Goal: Information Seeking & Learning: Learn about a topic

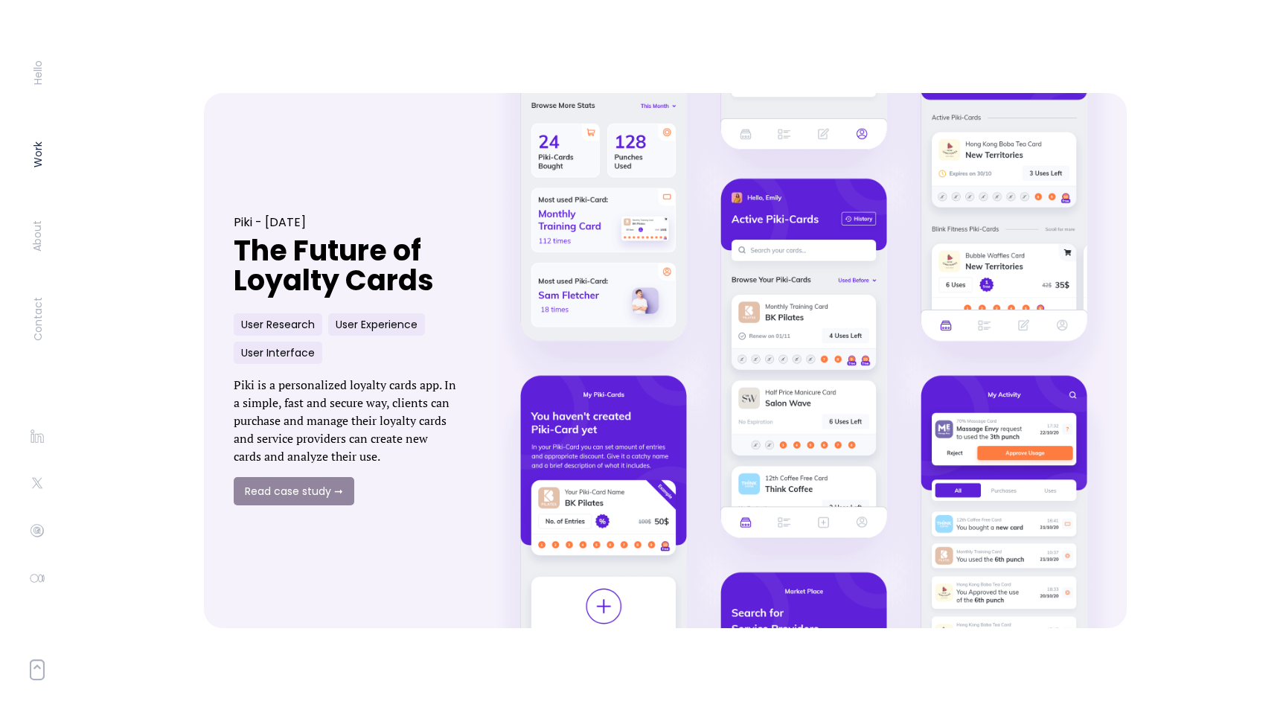
scroll to position [732, 0]
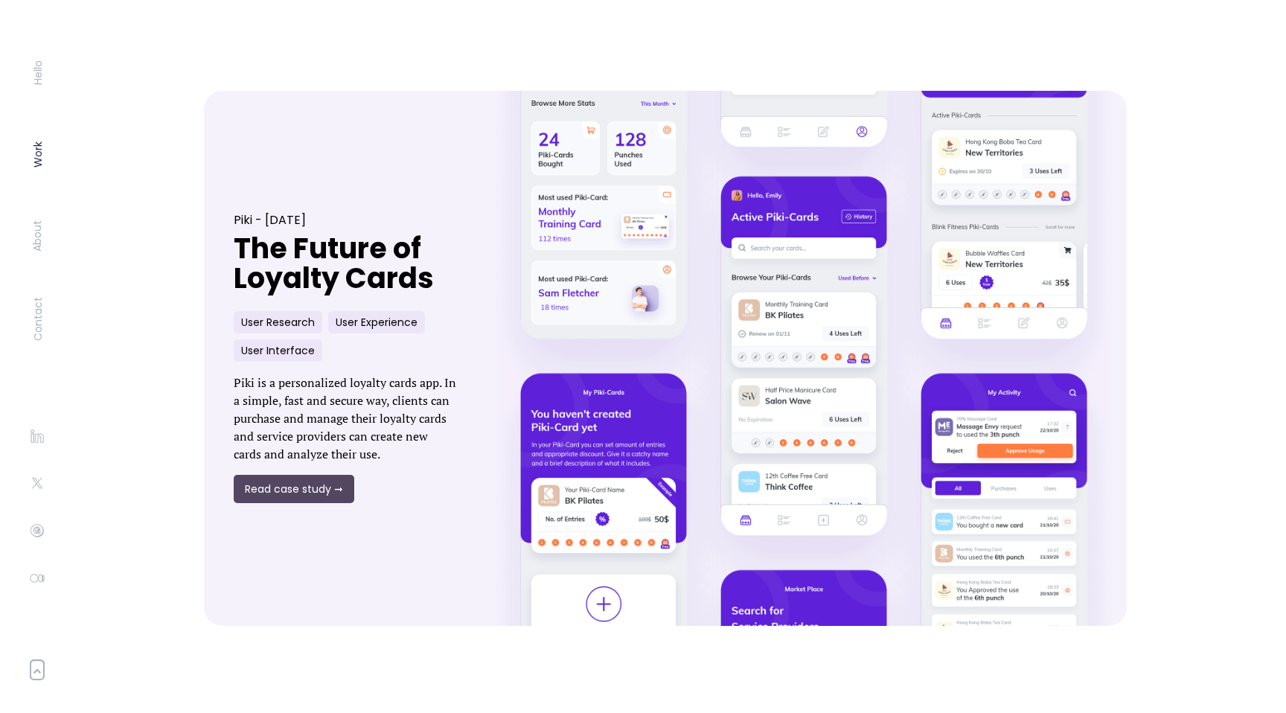
click at [289, 497] on link "Read case study ➞" at bounding box center [294, 489] width 121 height 28
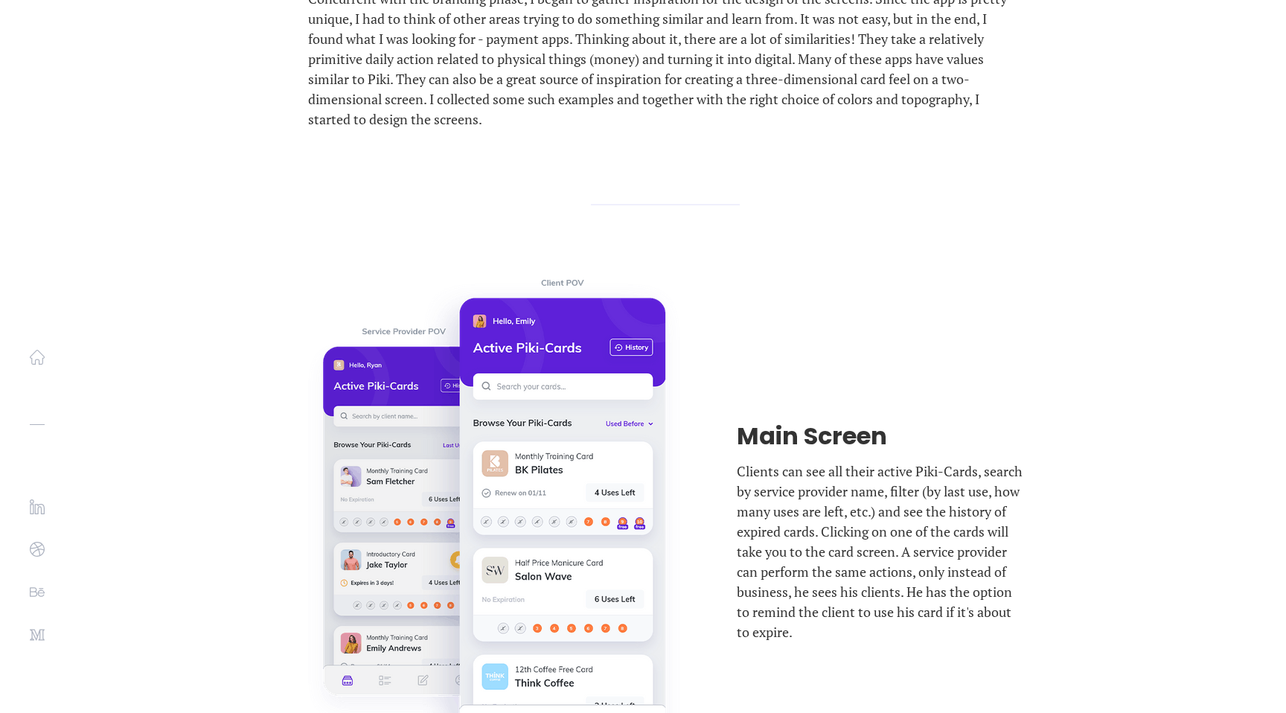
scroll to position [13289, 0]
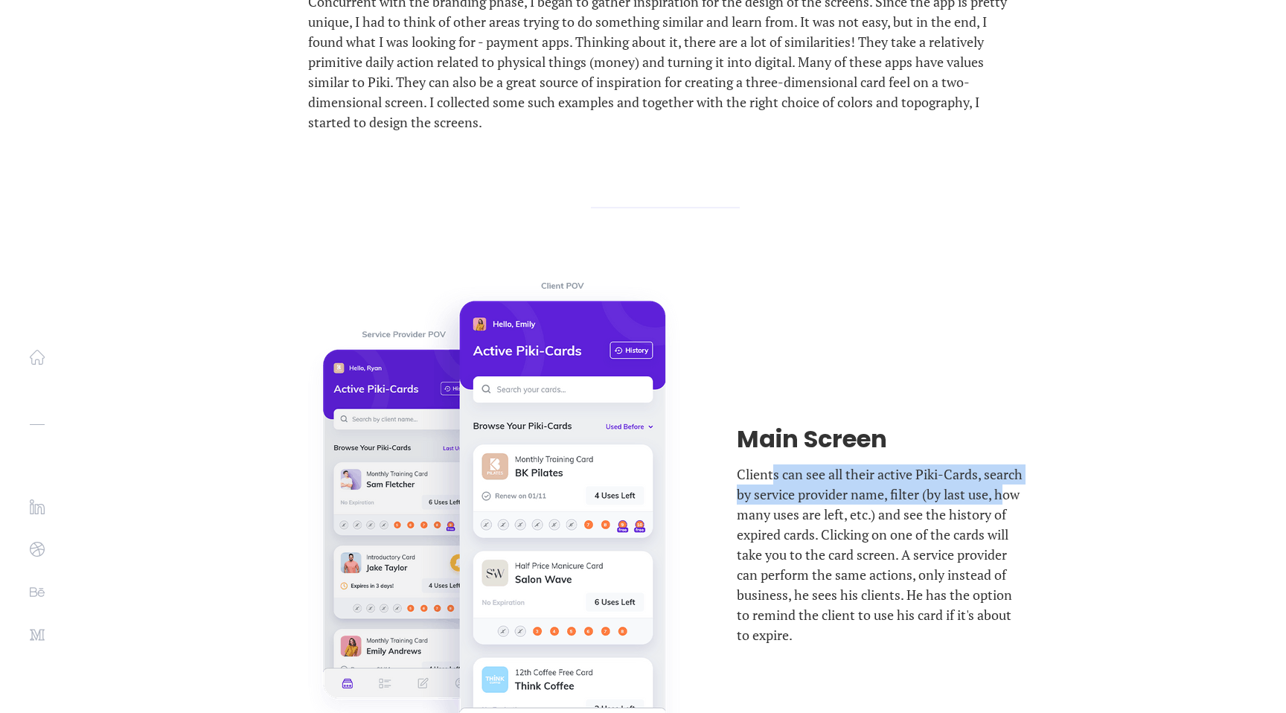
drag, startPoint x: 773, startPoint y: 322, endPoint x: 773, endPoint y: 427, distance: 104.9
click at [773, 464] on p "Clients can see all their active Piki-Cards, search by service provider name, f…" at bounding box center [880, 554] width 286 height 181
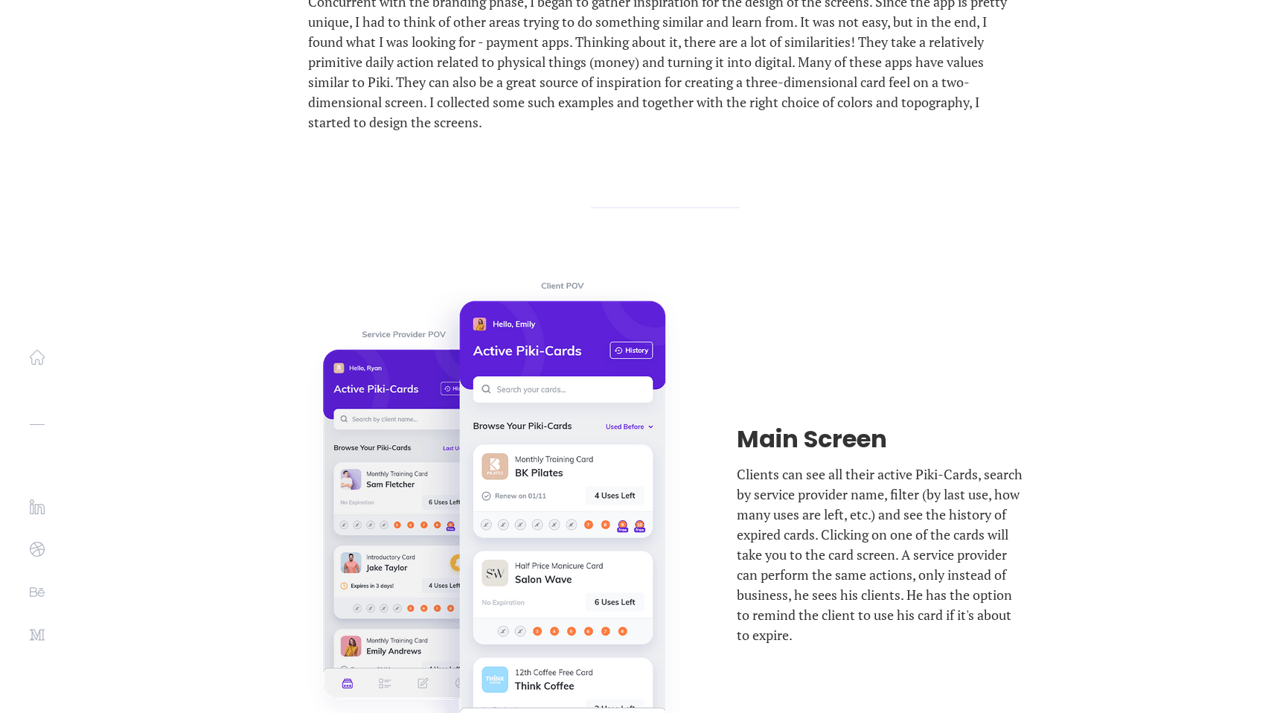
click at [788, 473] on p "Clients can see all their active Piki-Cards, search by service provider name, f…" at bounding box center [880, 554] width 286 height 181
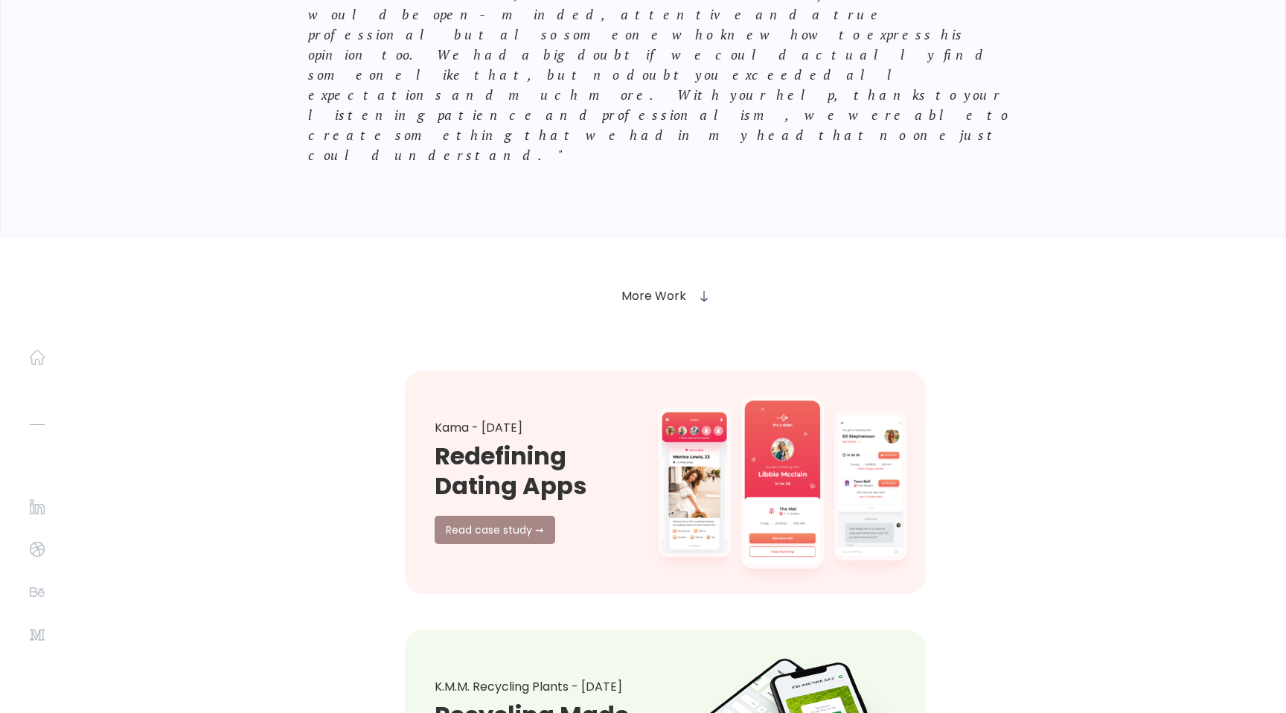
scroll to position [20063, 0]
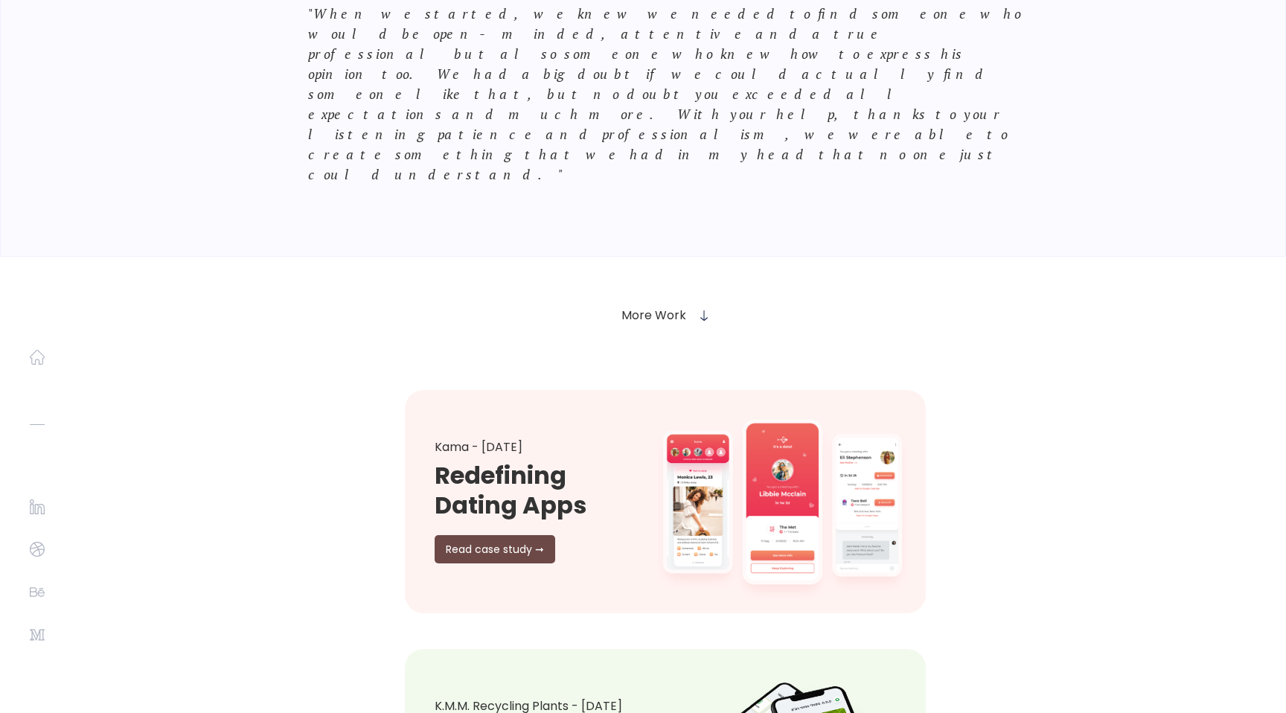
click at [496, 535] on link "Read case study ➞" at bounding box center [495, 549] width 121 height 28
